Goal: Communication & Community: Answer question/provide support

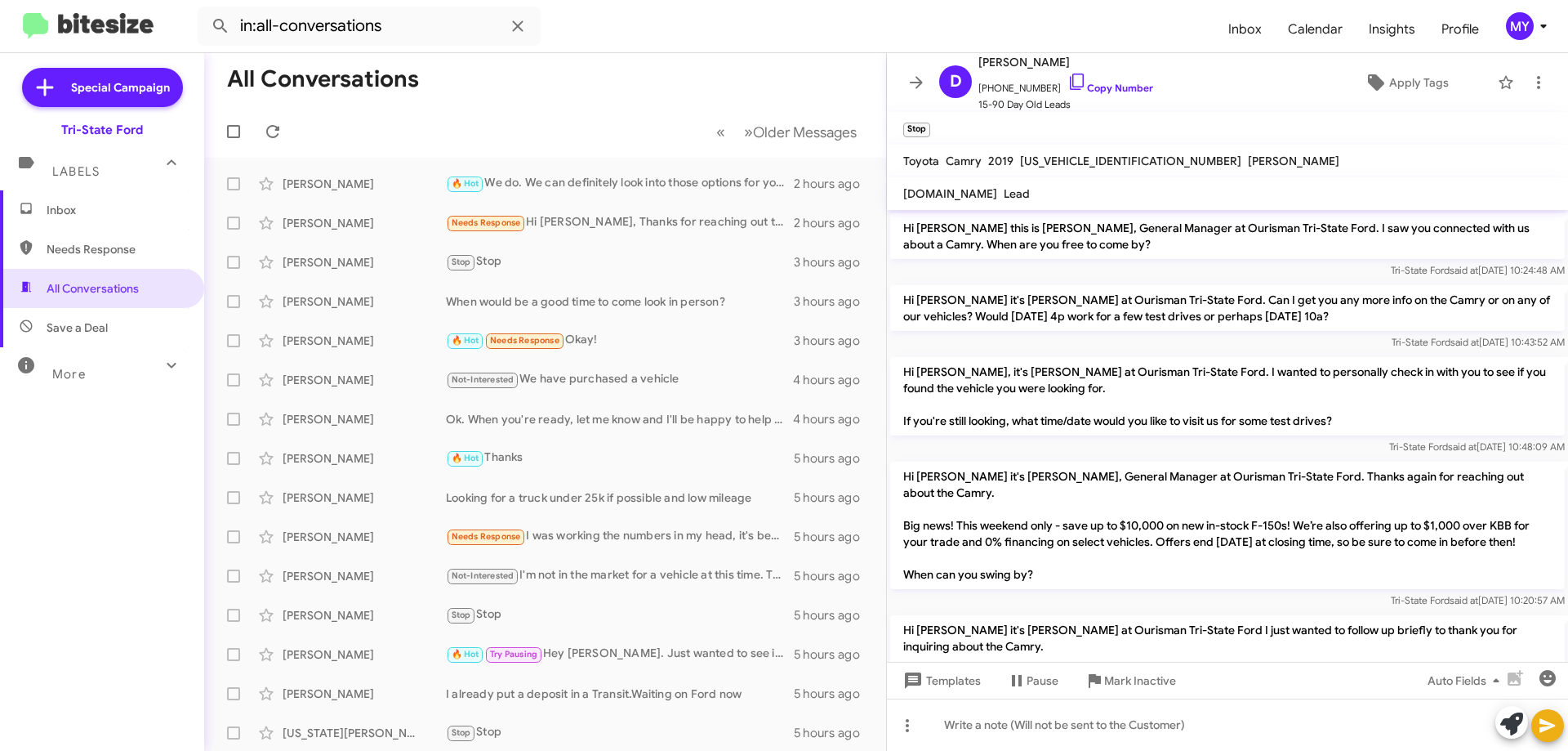
scroll to position [244, 0]
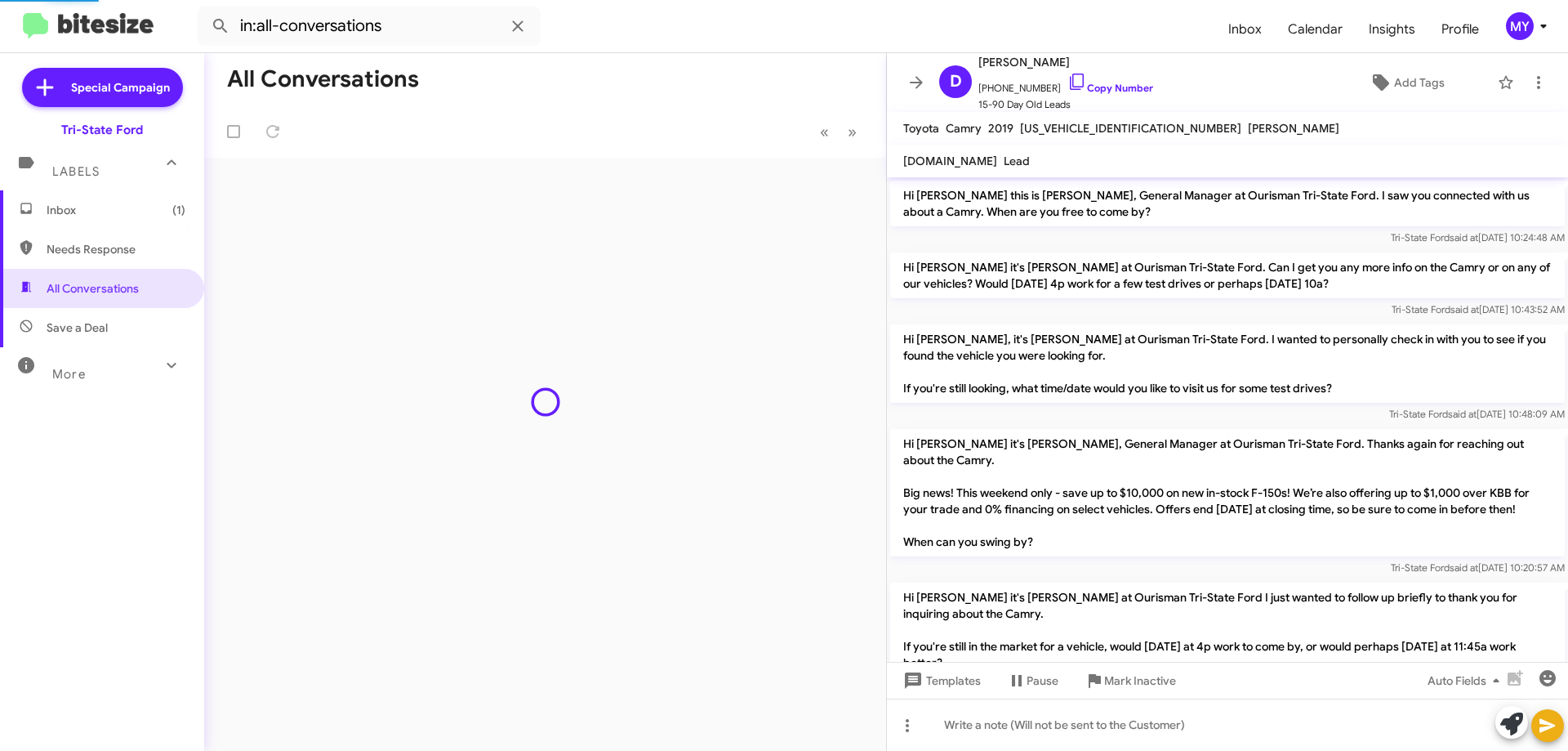
scroll to position [244, 0]
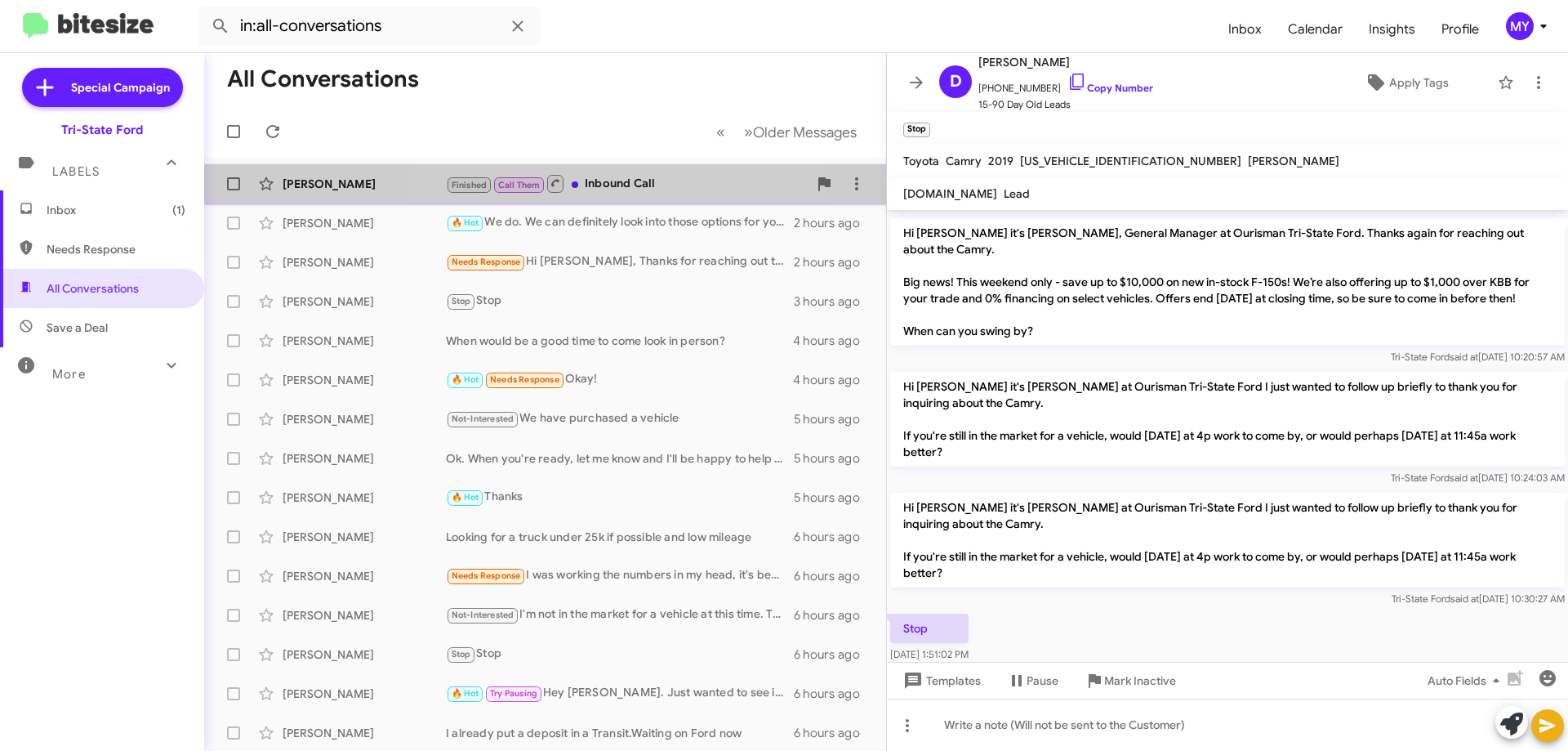
click at [625, 186] on div "Finished Call Them Inbound Call" at bounding box center [627, 183] width 362 height 21
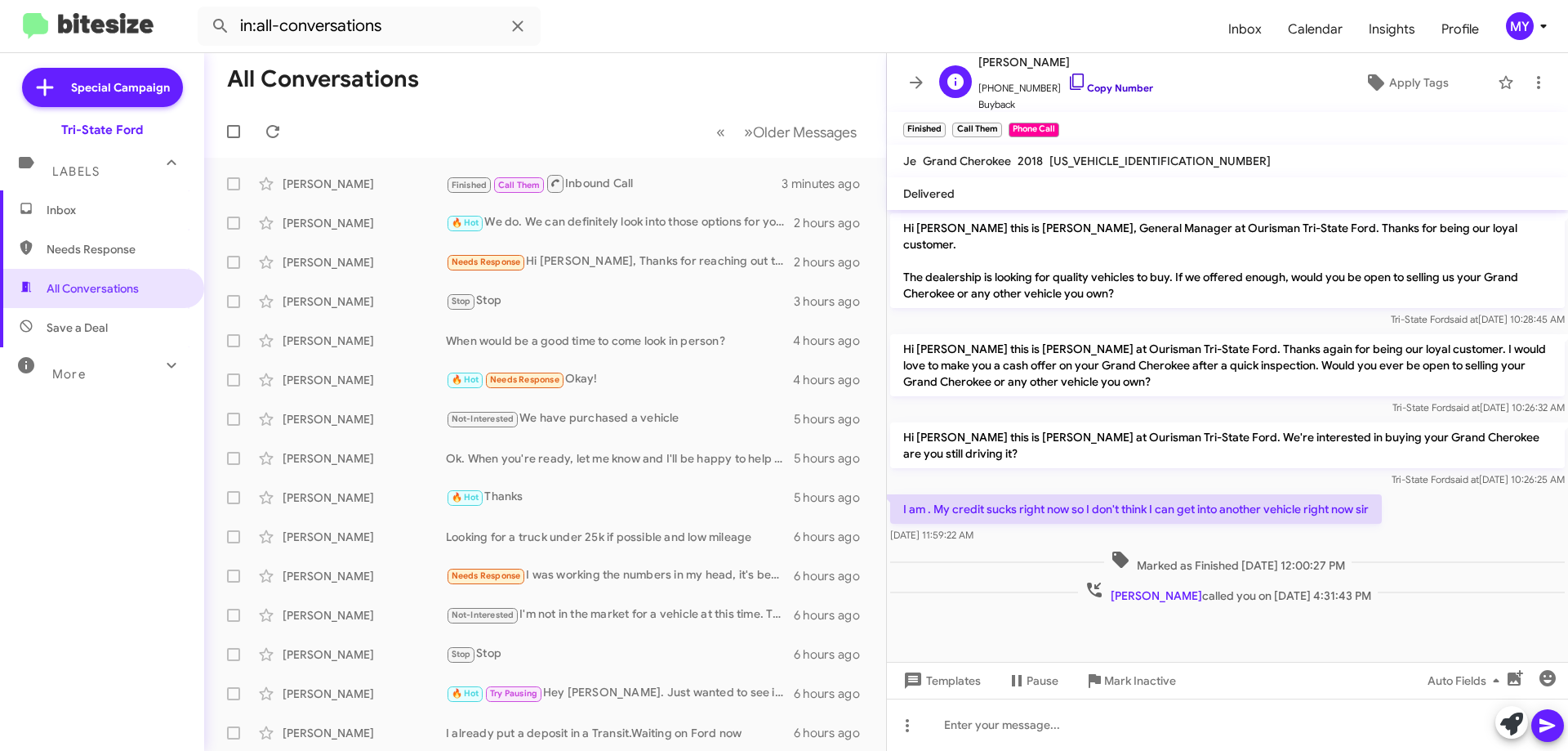
click at [1068, 82] on icon at bounding box center [1078, 82] width 20 height 20
click at [77, 213] on span "Inbox" at bounding box center [116, 210] width 139 height 16
